Goal: Transaction & Acquisition: Purchase product/service

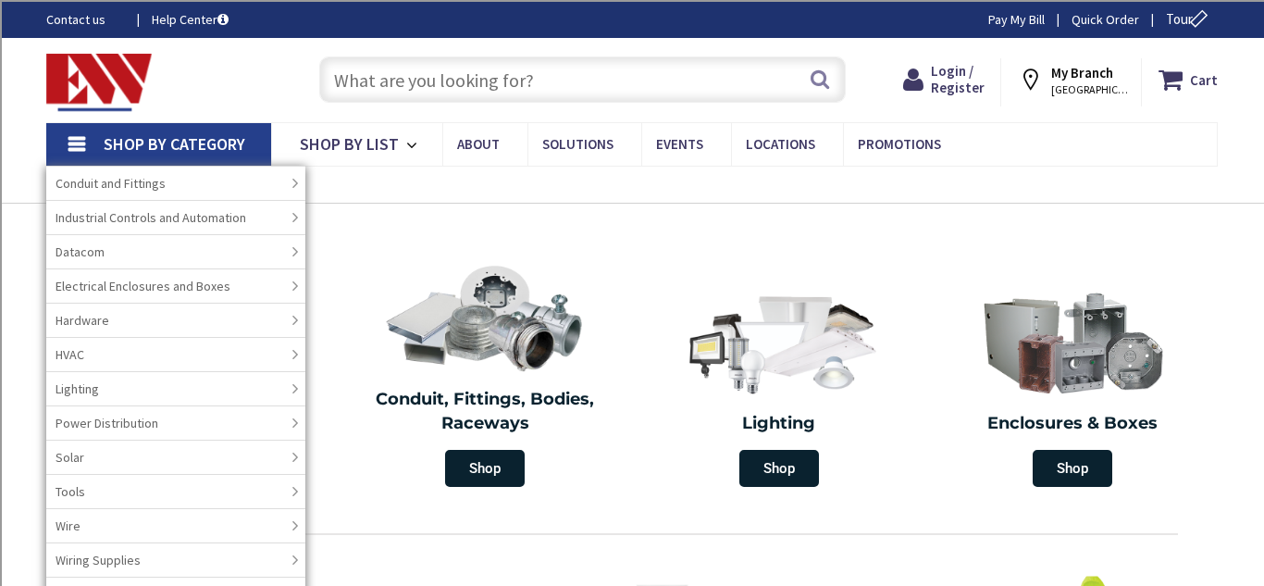
click at [456, 88] on input "text" at bounding box center [582, 79] width 526 height 46
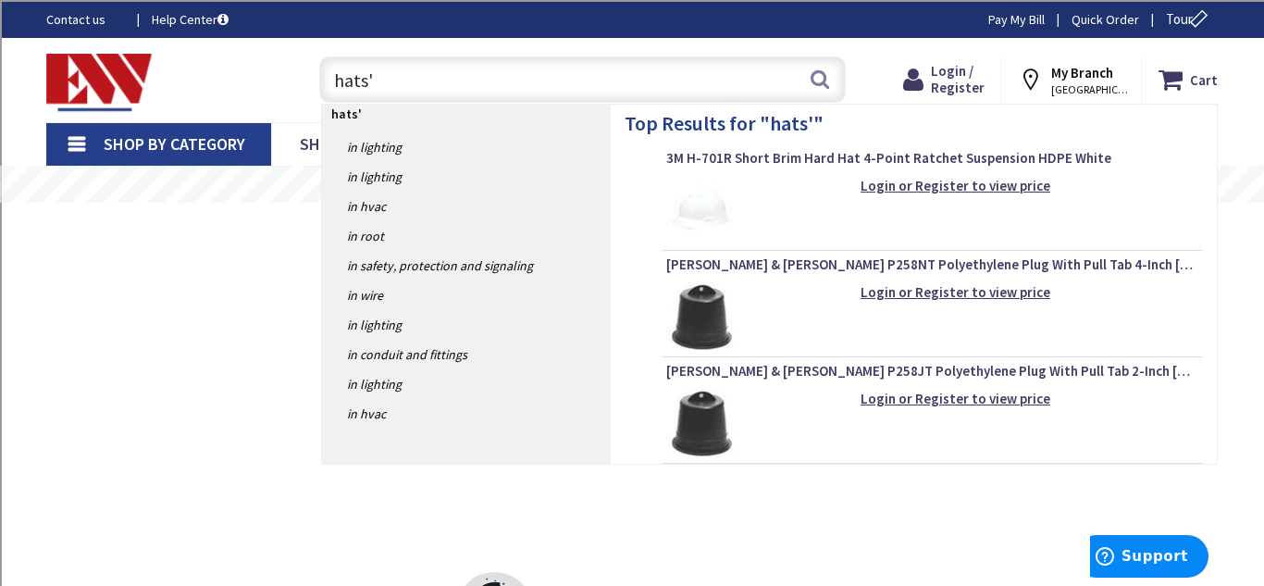
type input "hats"
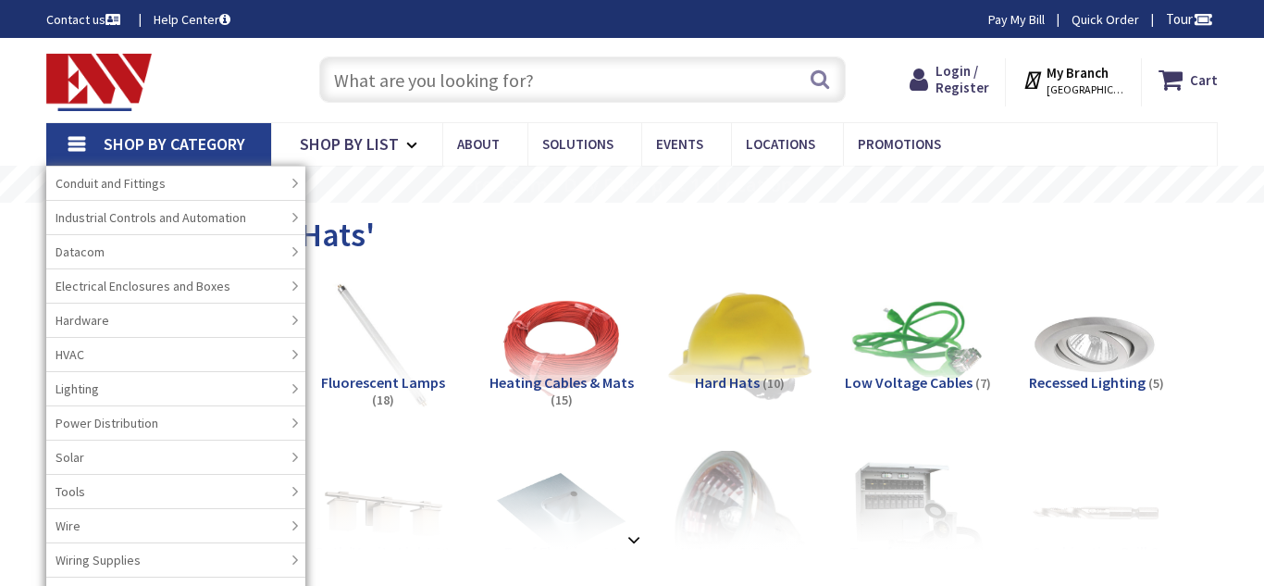
click at [747, 276] on img at bounding box center [739, 345] width 147 height 147
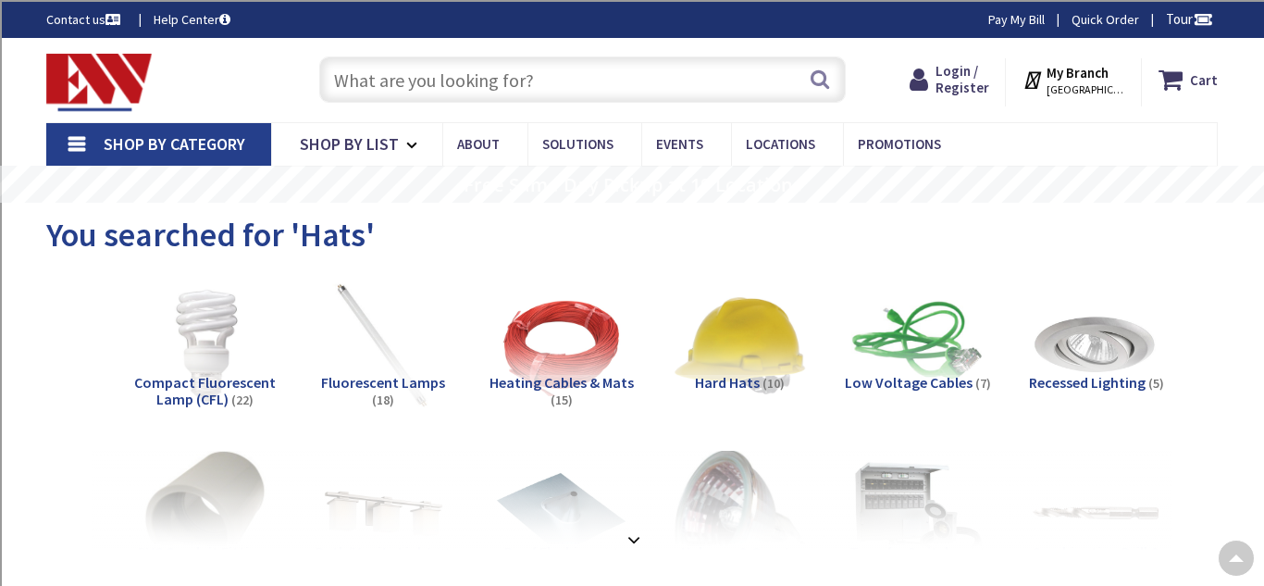
scroll to position [920, 0]
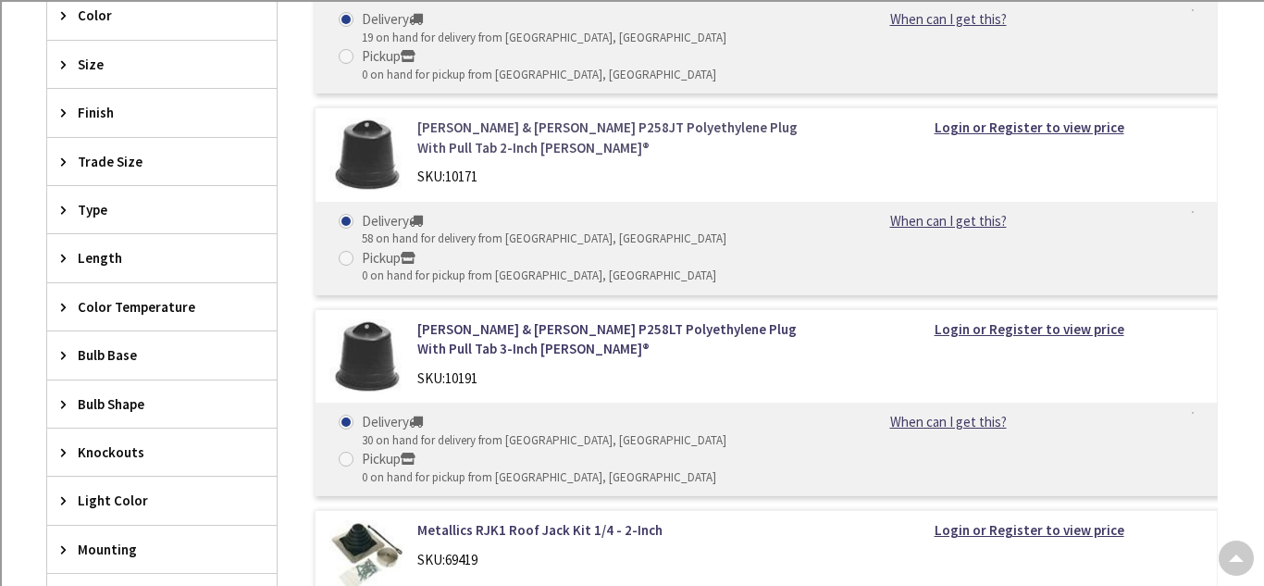
click at [443, 118] on link "[PERSON_NAME] & [PERSON_NAME] P258JT Polyethylene Plug With Pull Tab 2-Inch [PE…" at bounding box center [622, 138] width 410 height 40
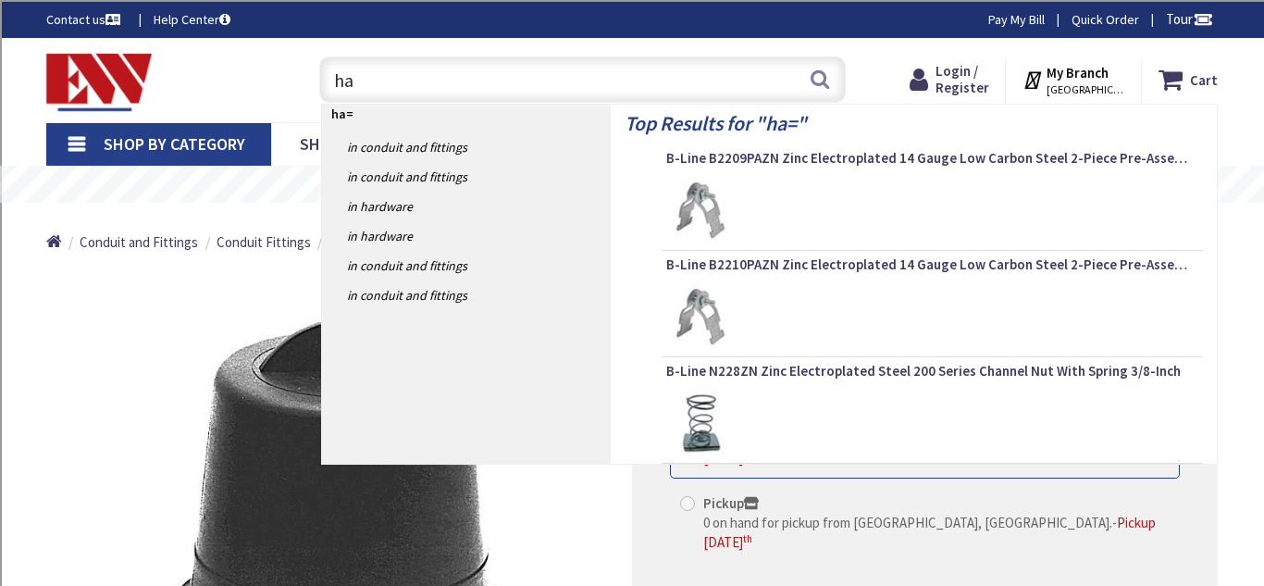
type input "h"
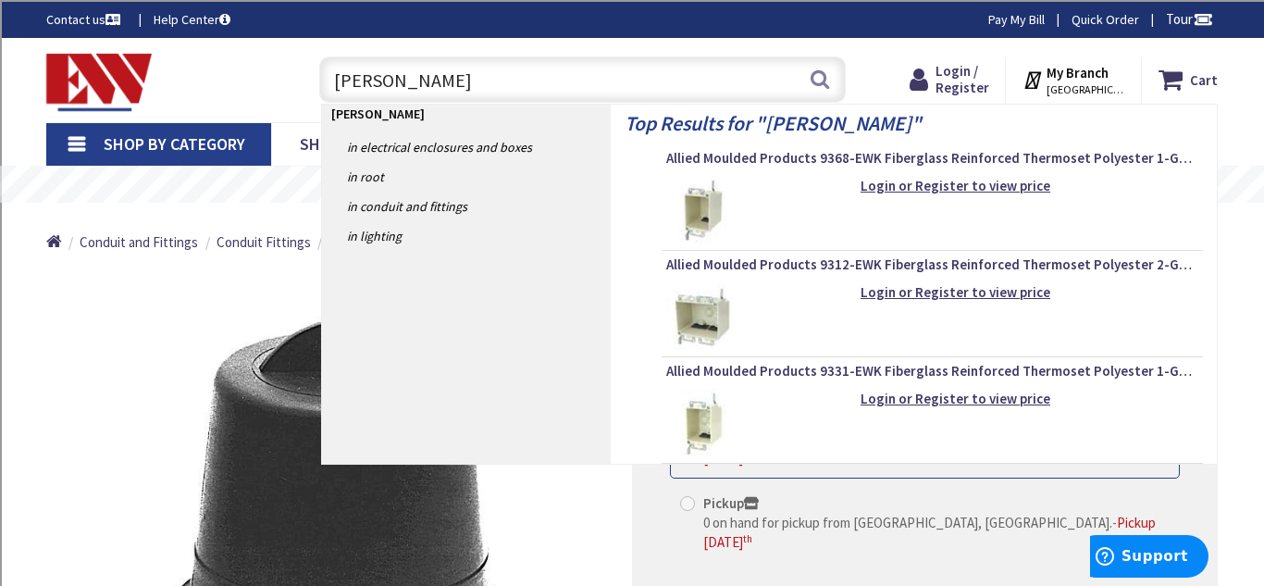
type input "ew hat"
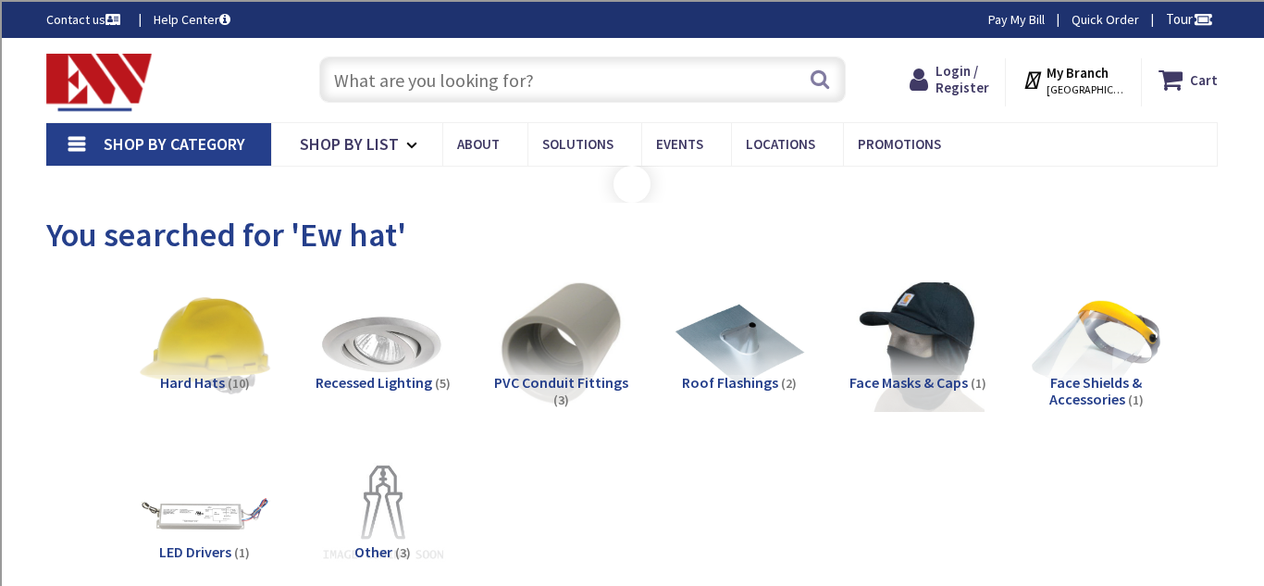
click at [861, 54] on div "Toggle Nav Search Cart My Cart Close" at bounding box center [631, 80] width 1199 height 62
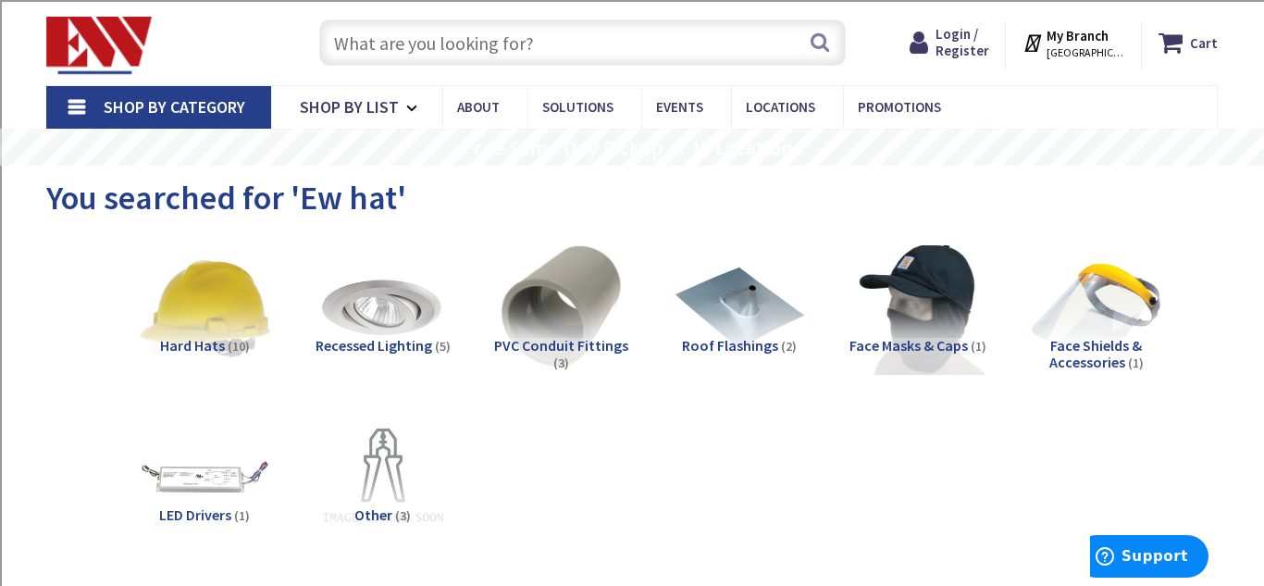
click at [906, 343] on span "Face Masks & Caps" at bounding box center [908, 345] width 118 height 19
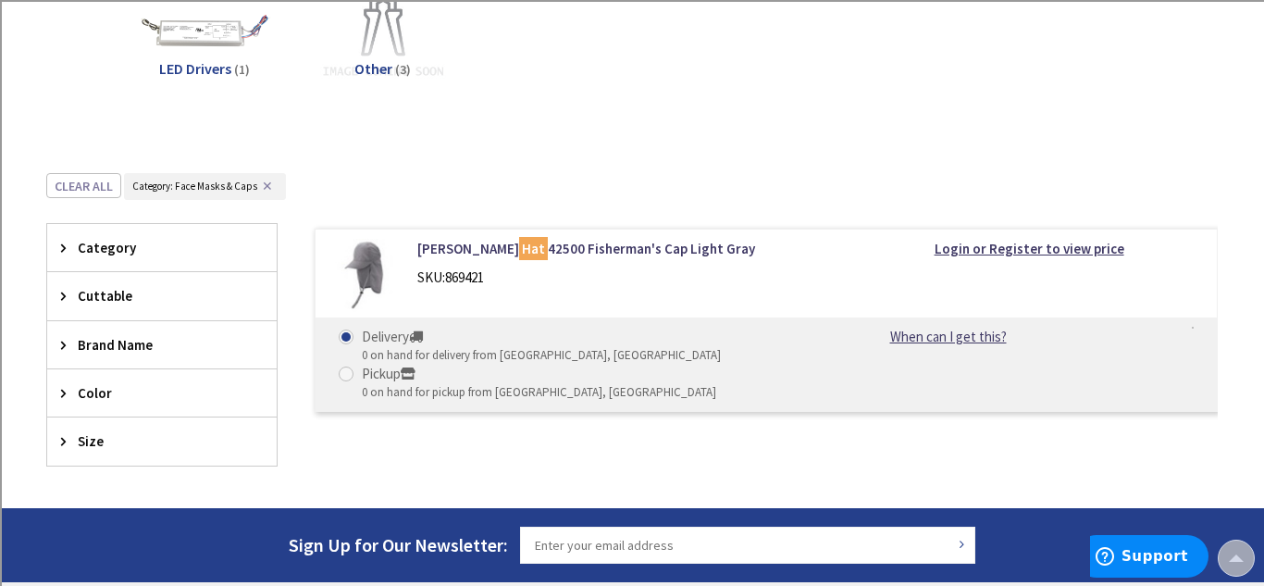
scroll to position [258, 0]
